Goal: Information Seeking & Learning: Learn about a topic

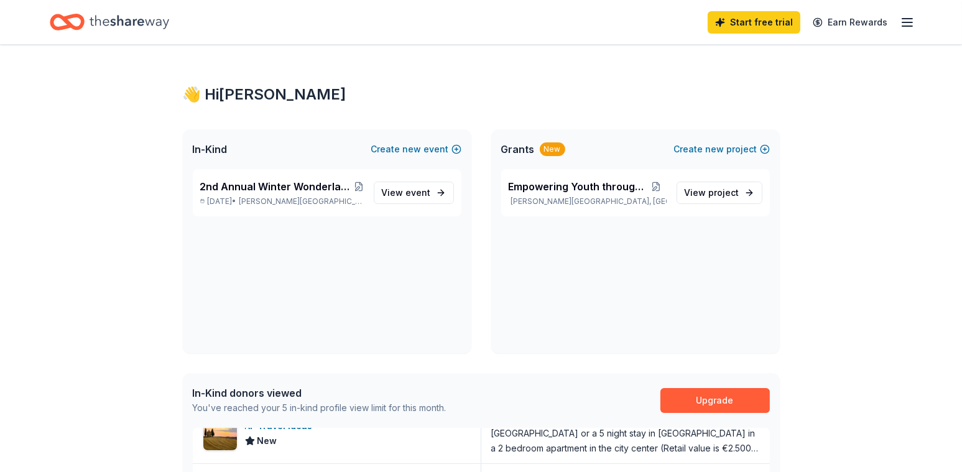
click at [133, 19] on icon "Home" at bounding box center [130, 22] width 80 height 26
click at [137, 19] on icon "Home" at bounding box center [130, 22] width 80 height 26
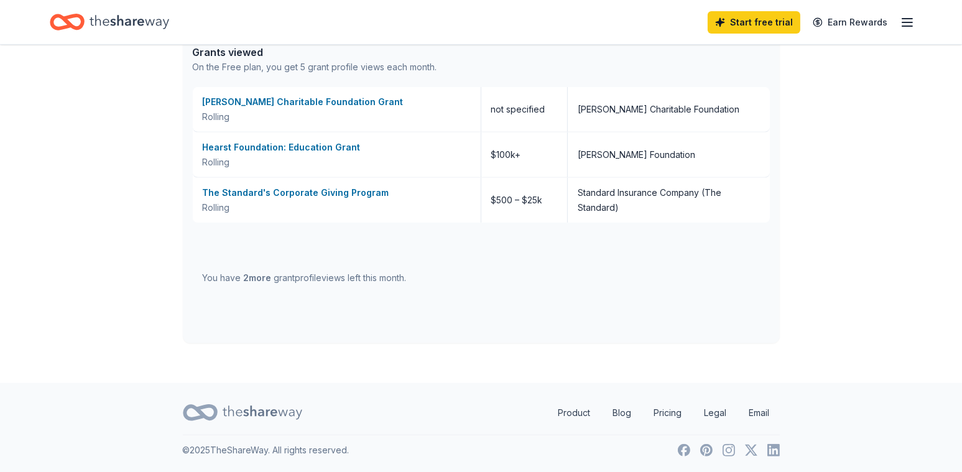
scroll to position [299, 0]
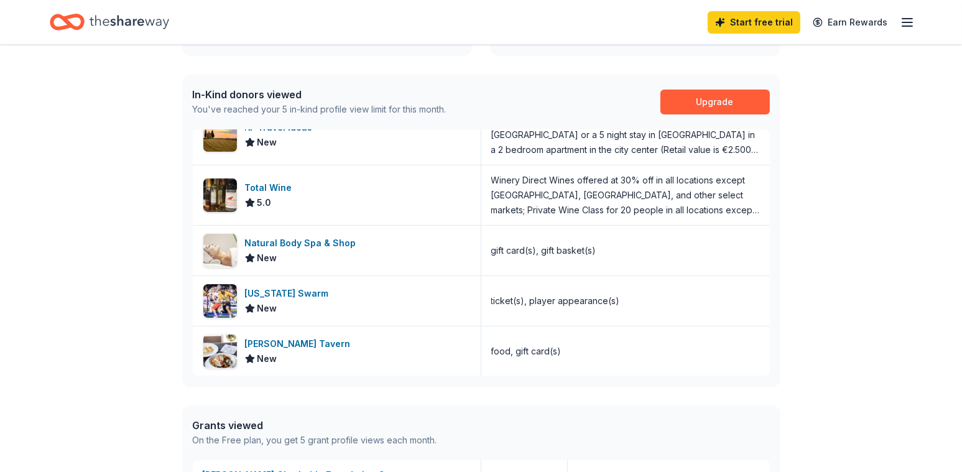
click at [911, 16] on icon "button" at bounding box center [907, 22] width 15 height 15
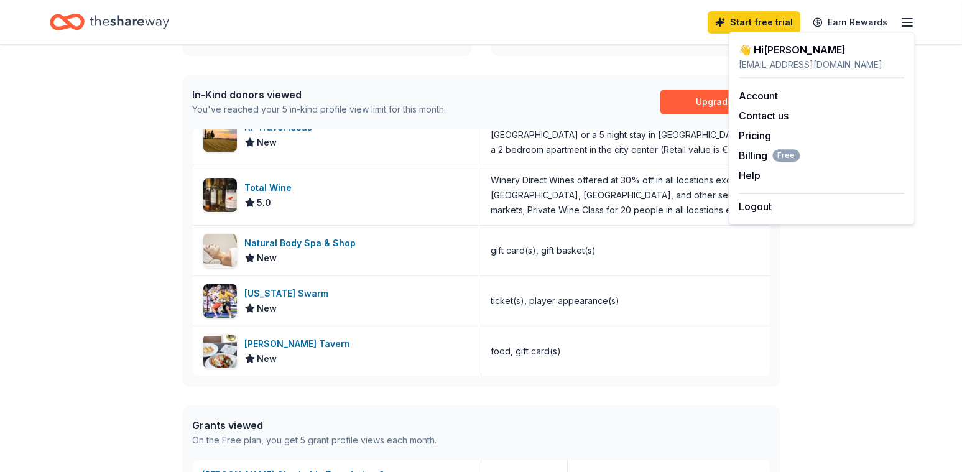
click at [858, 335] on div "👋 Hi Adela In-Kind Create new event 2nd Annual Winter Wonderland Gala – Collins…" at bounding box center [481, 251] width 962 height 1010
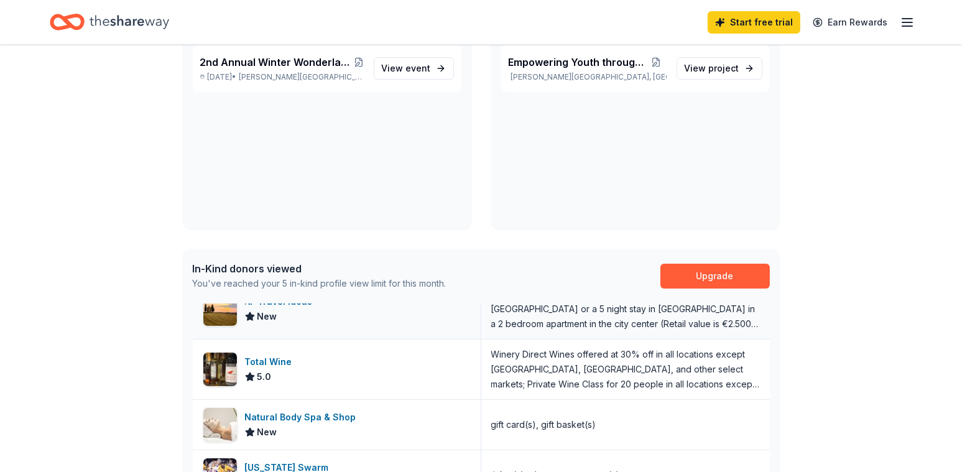
scroll to position [373, 0]
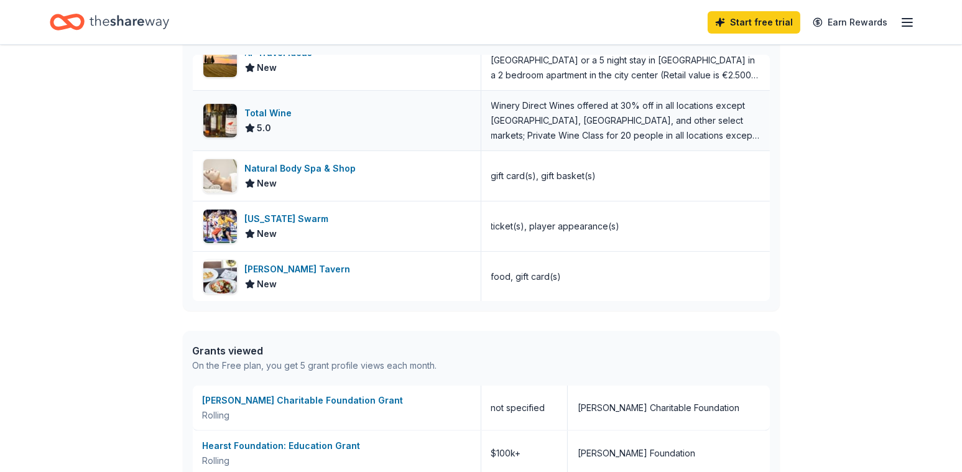
click at [268, 112] on div "Total Wine" at bounding box center [271, 113] width 52 height 15
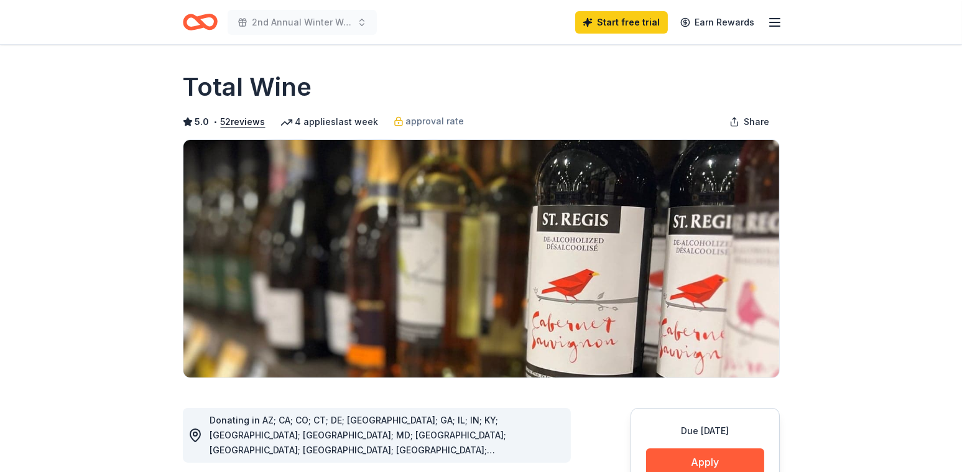
click at [200, 24] on icon "Home" at bounding box center [205, 22] width 19 height 12
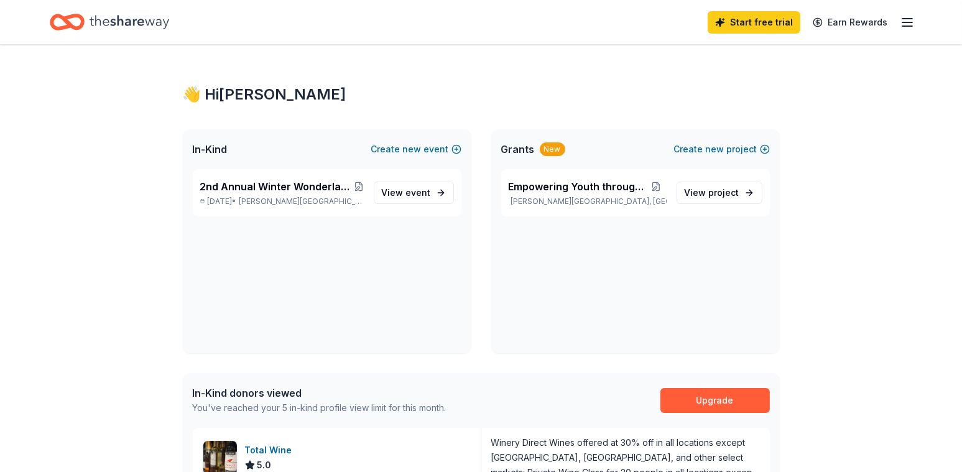
click at [165, 21] on icon "Home" at bounding box center [130, 22] width 80 height 26
click at [909, 21] on icon "button" at bounding box center [907, 22] width 15 height 15
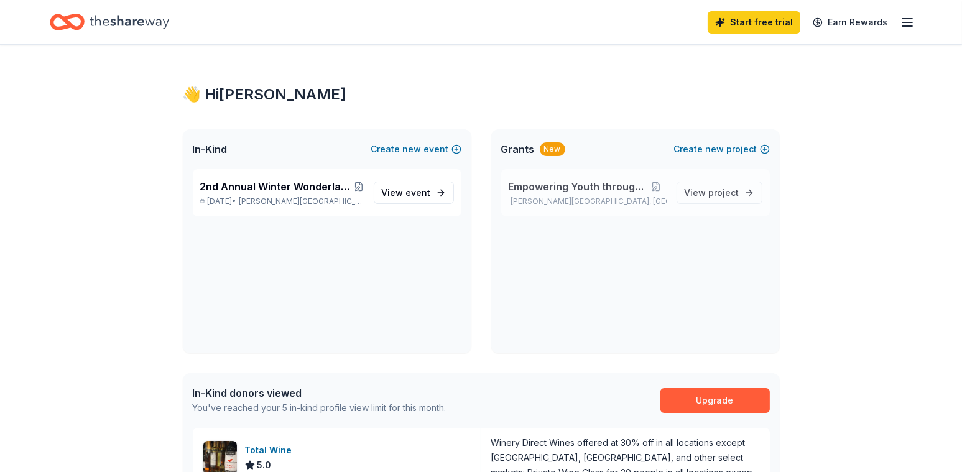
click at [612, 189] on span "Empowering Youth through Music" at bounding box center [577, 186] width 137 height 15
click at [271, 184] on span "2nd Annual Winter Wonderland Gala – [PERSON_NAME][GEOGRAPHIC_DATA][PERSON_NAME]…" at bounding box center [277, 186] width 154 height 15
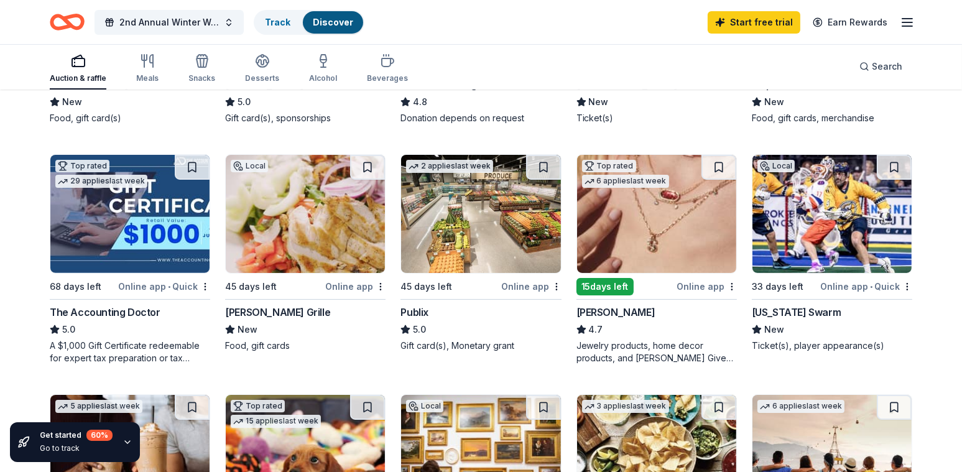
scroll to position [435, 0]
